Goal: Task Accomplishment & Management: Manage account settings

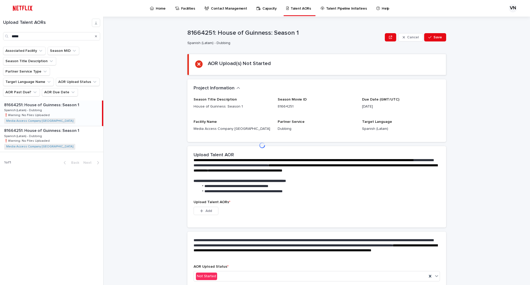
scroll to position [25, 0]
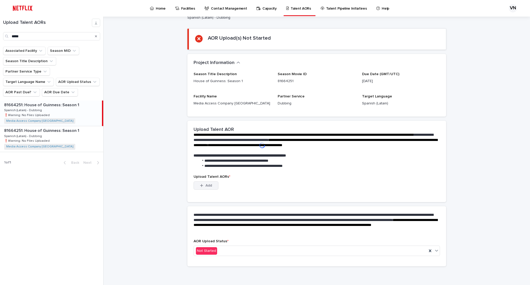
click at [207, 188] on button "Add" at bounding box center [206, 185] width 25 height 8
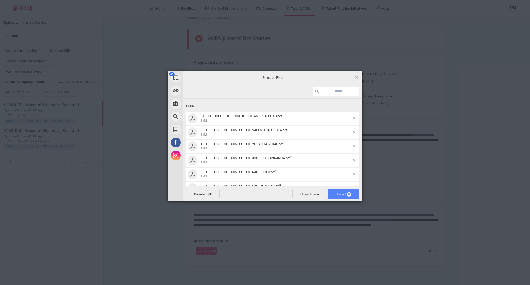
click at [342, 192] on span "Upload 48" at bounding box center [344, 194] width 16 height 4
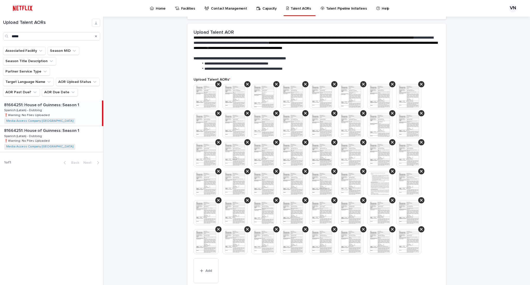
scroll to position [191, 0]
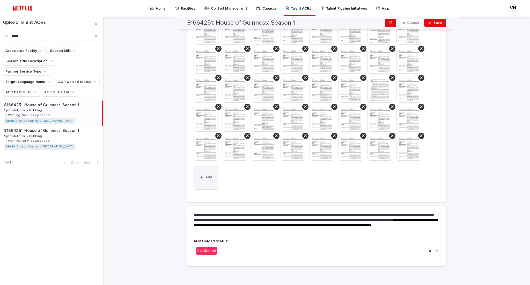
click at [204, 181] on button "Add" at bounding box center [206, 177] width 25 height 25
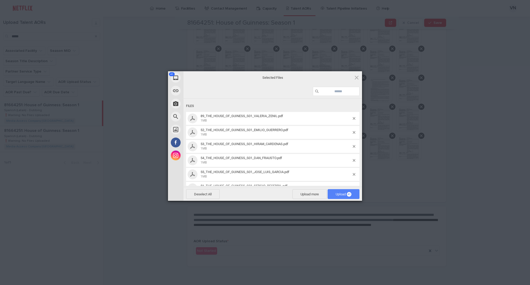
click at [351, 196] on span "Upload 41" at bounding box center [344, 194] width 16 height 4
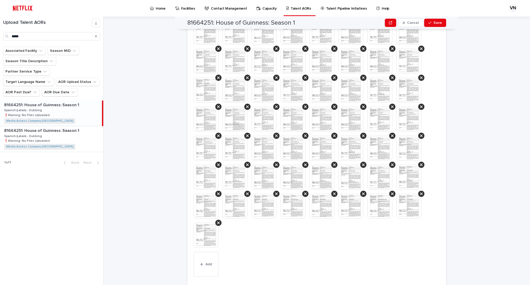
scroll to position [365, 0]
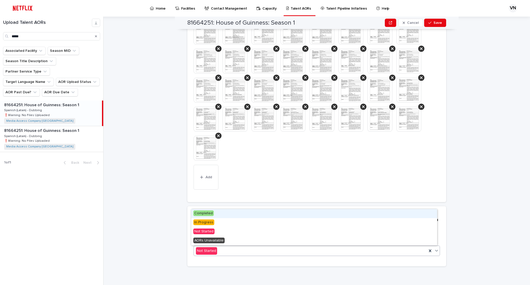
click at [227, 249] on div "Not Started" at bounding box center [310, 250] width 233 height 9
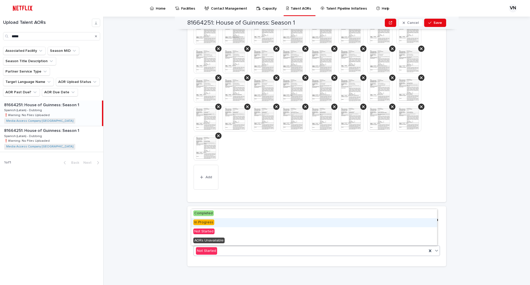
click at [224, 220] on div "In Progress" at bounding box center [314, 222] width 246 height 9
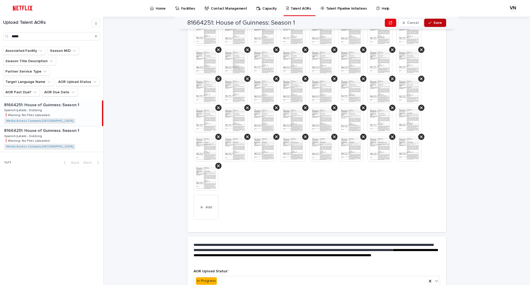
click at [437, 22] on span "Save" at bounding box center [438, 23] width 9 height 4
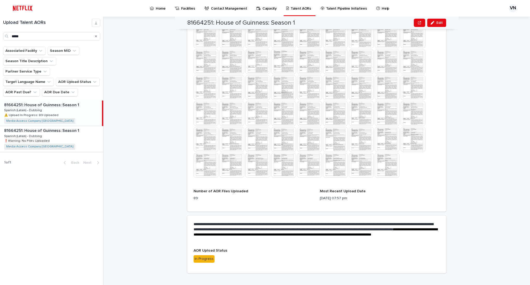
scroll to position [298, 0]
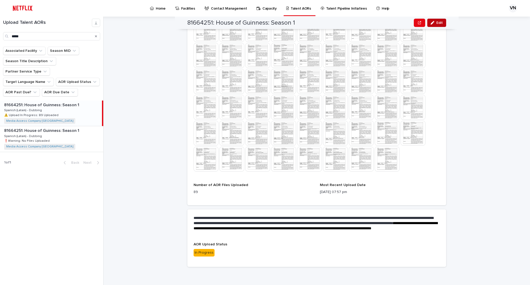
click at [430, 26] on button "Edit" at bounding box center [436, 23] width 19 height 8
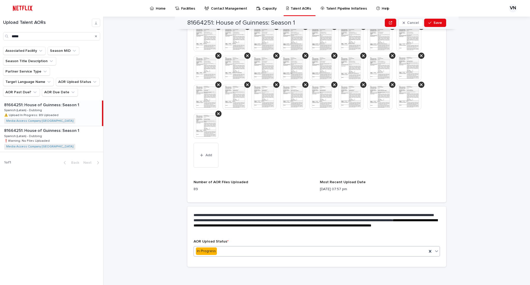
scroll to position [417, 0]
click at [246, 252] on div "In Progress" at bounding box center [310, 250] width 233 height 9
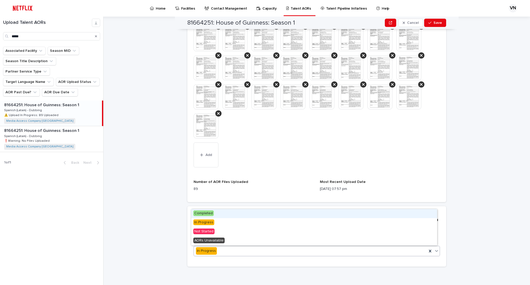
click at [247, 213] on div "Completed" at bounding box center [314, 213] width 246 height 9
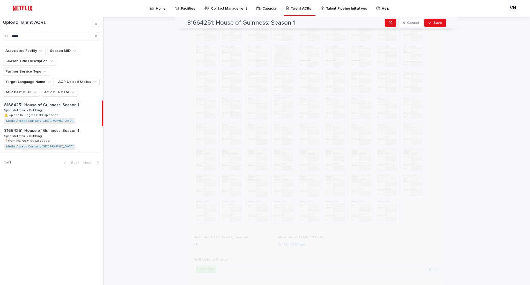
scroll to position [0, 0]
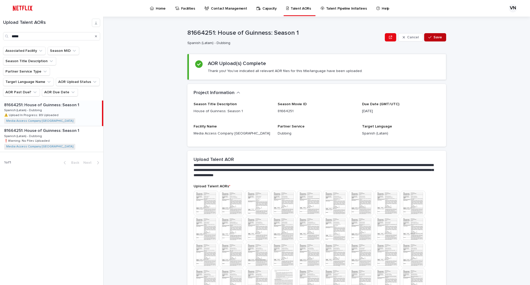
click at [438, 35] on button "Save" at bounding box center [435, 37] width 22 height 8
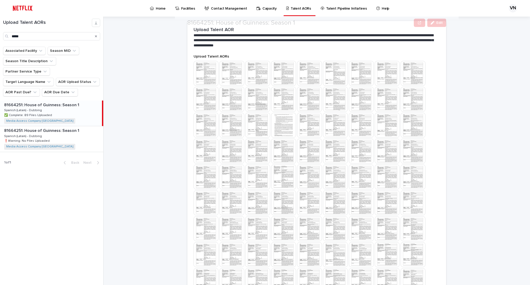
scroll to position [172, 0]
